Goal: Check status: Check status

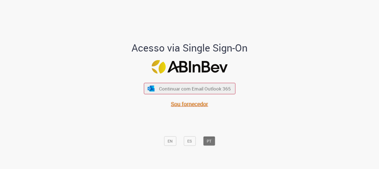
click at [187, 104] on span "Sou fornecedor" at bounding box center [189, 104] width 37 height 8
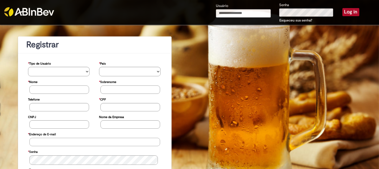
type input "**********"
click at [344, 13] on button "Log in" at bounding box center [351, 12] width 17 height 8
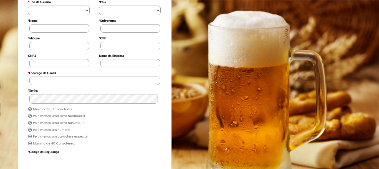
scroll to position [82, 0]
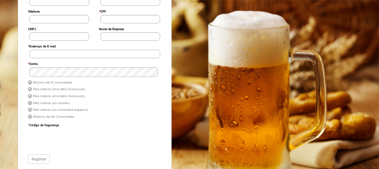
type input "**********"
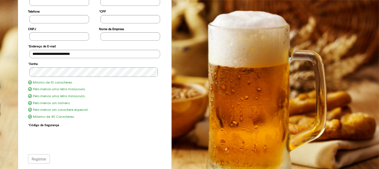
click at [45, 160] on div "Registrar" at bounding box center [95, 158] width 134 height 9
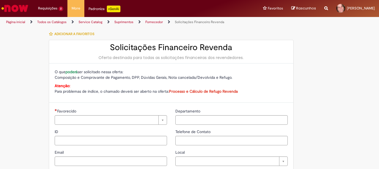
type input "**********"
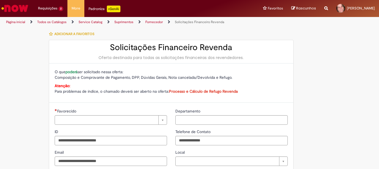
type input "**********"
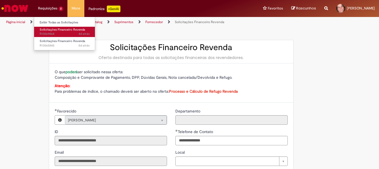
click at [49, 31] on span "Solicitações Financeiro Revenda" at bounding box center [63, 30] width 46 height 4
click at [48, 31] on span "Solicitações Financeiro Revenda" at bounding box center [63, 30] width 46 height 4
click at [43, 34] on span "4d atrás 4 dias atrás R13569868" at bounding box center [65, 34] width 50 height 4
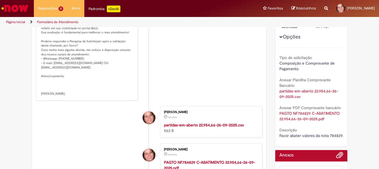
scroll to position [32, 0]
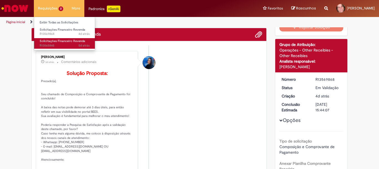
click at [45, 39] on span "Solicitações Financeiro Revenda" at bounding box center [63, 41] width 46 height 4
click at [44, 45] on span "5d atrás 5 dias atrás R13565845" at bounding box center [65, 45] width 50 height 4
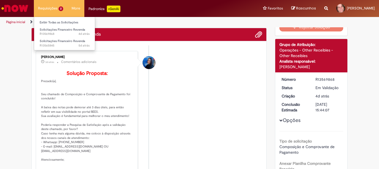
click at [47, 9] on li "Requisições 2 Exibir Todas as Solicitações Solicitações Financeiro Revenda 4d a…" at bounding box center [51, 8] width 34 height 17
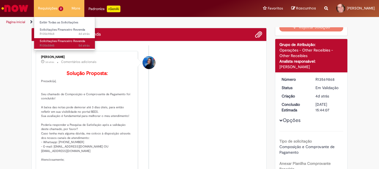
click at [43, 44] on span "5d atrás 5 dias atrás R13565845" at bounding box center [65, 45] width 50 height 4
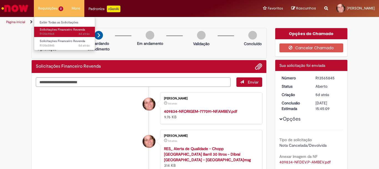
click at [47, 28] on span "Solicitações Financeiro Revenda" at bounding box center [63, 30] width 46 height 4
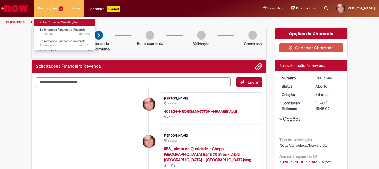
click at [43, 24] on link "Exibir Todas as Solicitações" at bounding box center [64, 22] width 61 height 6
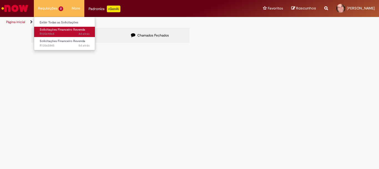
click at [41, 30] on span "Solicitações Financeiro Revenda" at bounding box center [63, 30] width 46 height 4
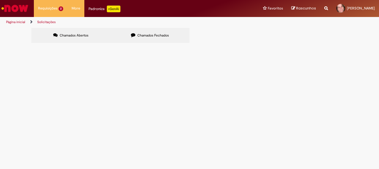
click at [0, 0] on td "Solicitações Financeiro Revenda" at bounding box center [0, 0] width 0 height 0
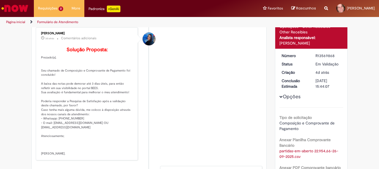
scroll to position [83, 0]
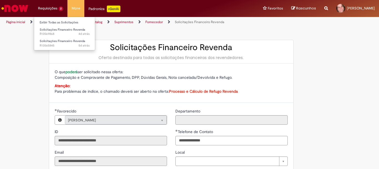
click at [38, 11] on li "Requisições 2 Exibir Todas as Solicitações Solicitações Financeiro Revenda 4d a…" at bounding box center [51, 8] width 34 height 17
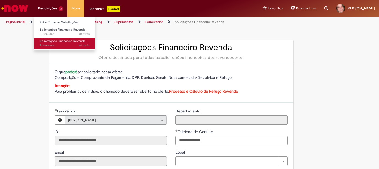
click at [47, 40] on span "Solicitações Financeiro Revenda" at bounding box center [63, 41] width 46 height 4
